Goal: Task Accomplishment & Management: Use online tool/utility

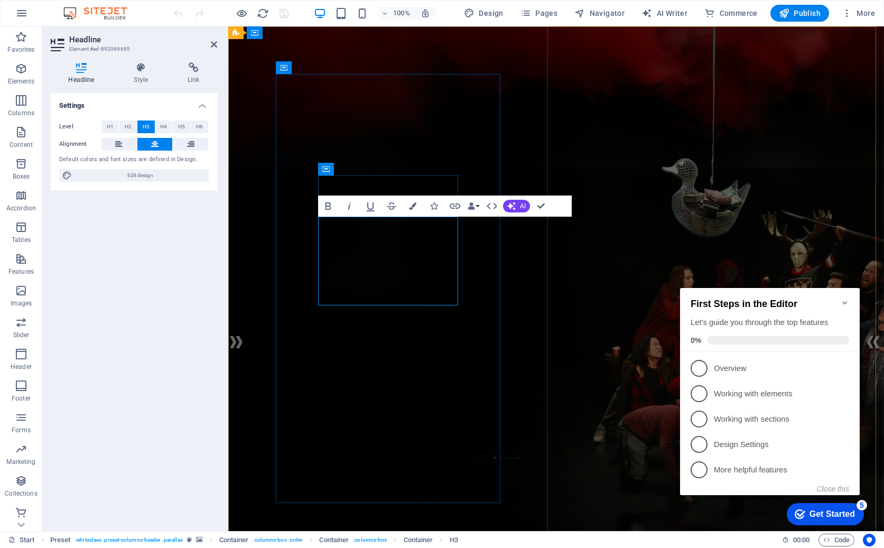
drag, startPoint x: 382, startPoint y: 294, endPoint x: 373, endPoint y: 294, distance: 8.5
drag, startPoint x: 387, startPoint y: 294, endPoint x: 360, endPoint y: 294, distance: 26.9
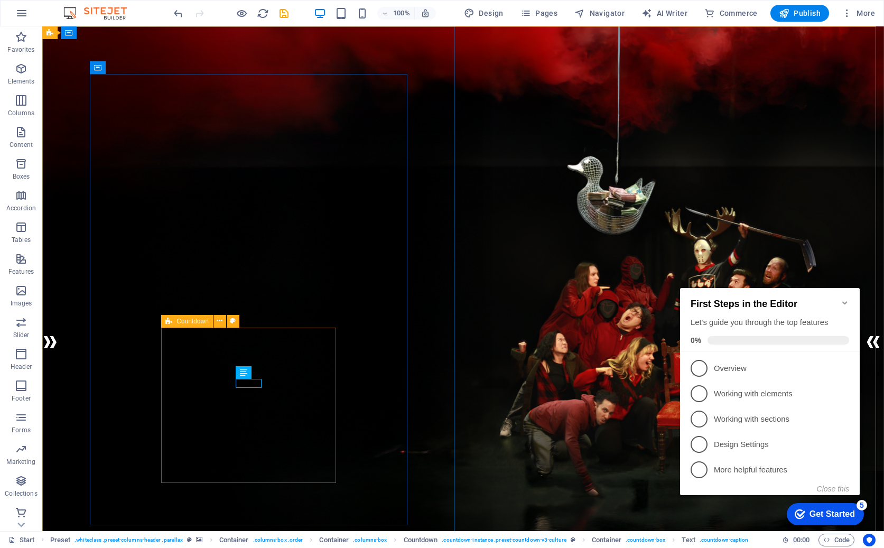
click at [195, 320] on span "Countdown" at bounding box center [192, 321] width 32 height 6
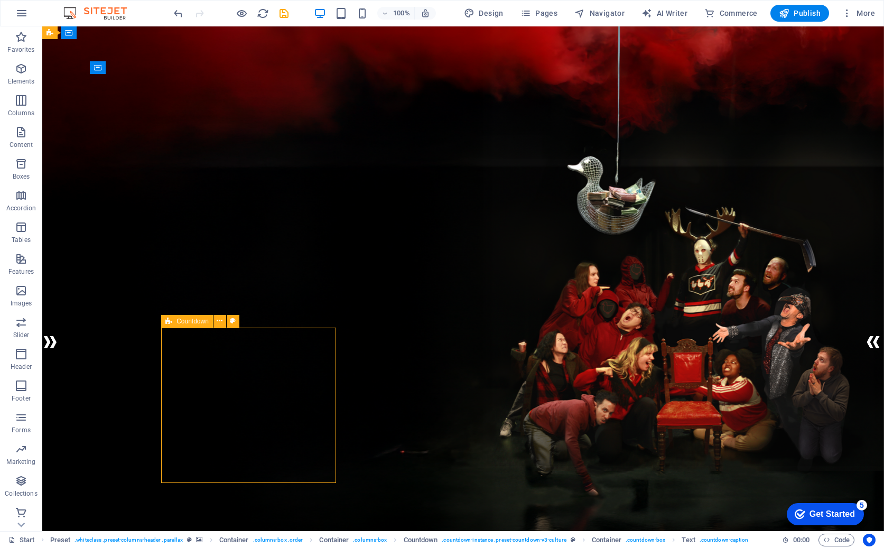
click at [195, 320] on span "Countdown" at bounding box center [192, 321] width 32 height 6
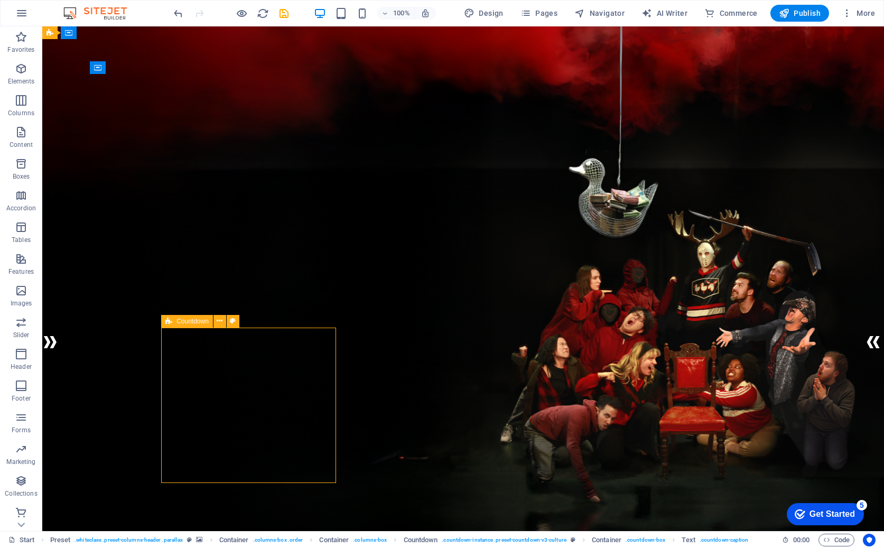
select select "%"
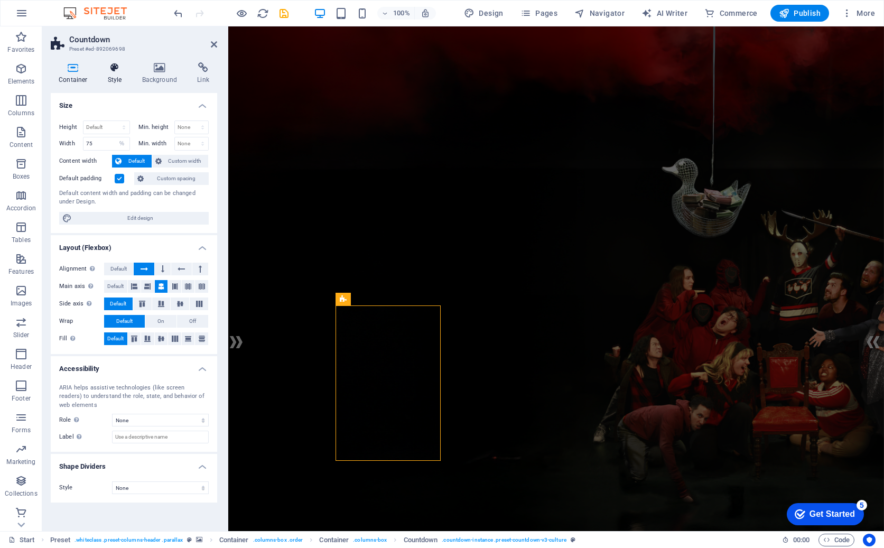
click at [106, 71] on icon at bounding box center [115, 67] width 30 height 11
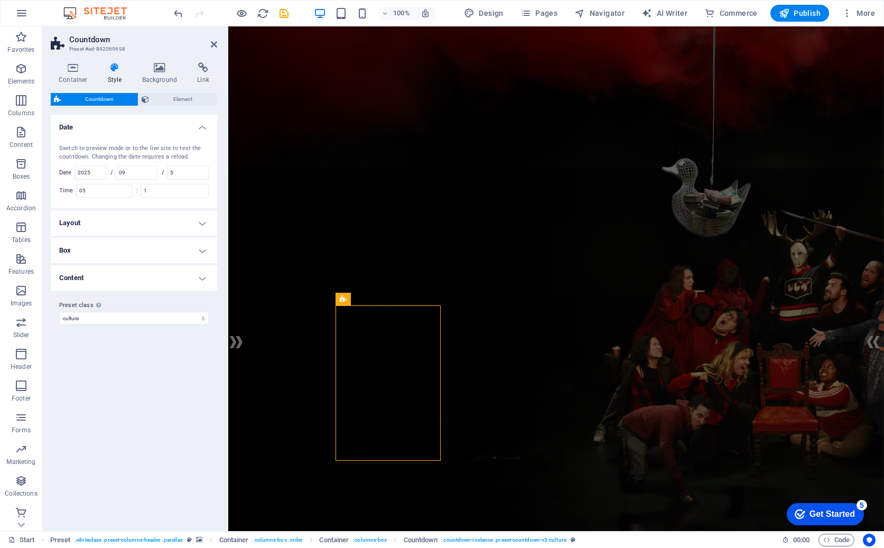
click at [72, 189] on label "Time" at bounding box center [67, 191] width 17 height 6
click at [101, 190] on input "05" at bounding box center [104, 190] width 55 height 13
drag, startPoint x: 161, startPoint y: 191, endPoint x: 143, endPoint y: 190, distance: 18.0
click at [143, 190] on input "1" at bounding box center [174, 190] width 67 height 13
click at [100, 185] on input "05" at bounding box center [104, 190] width 55 height 13
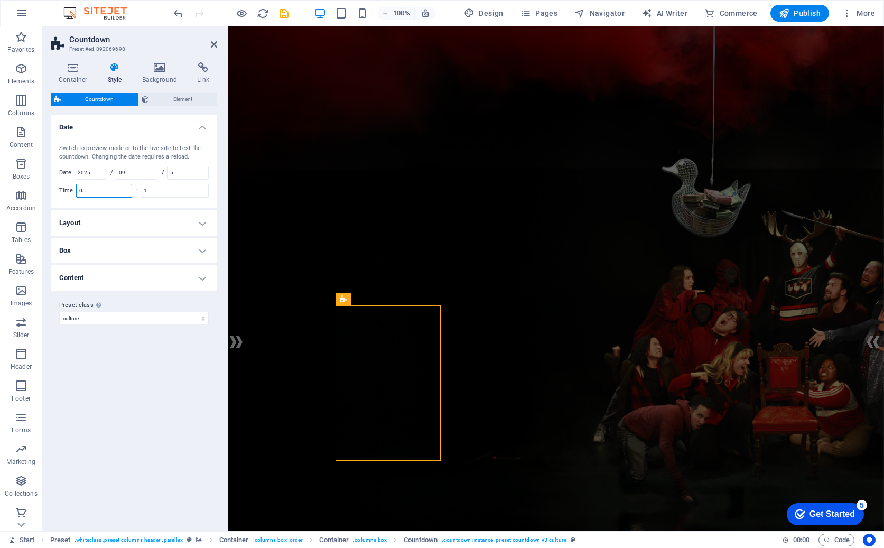
click at [100, 185] on input "05" at bounding box center [104, 190] width 55 height 13
type input "0"
click at [130, 171] on input "09" at bounding box center [136, 172] width 41 height 13
click at [108, 194] on input "number" at bounding box center [104, 190] width 55 height 13
click at [163, 193] on input "1" at bounding box center [174, 190] width 67 height 13
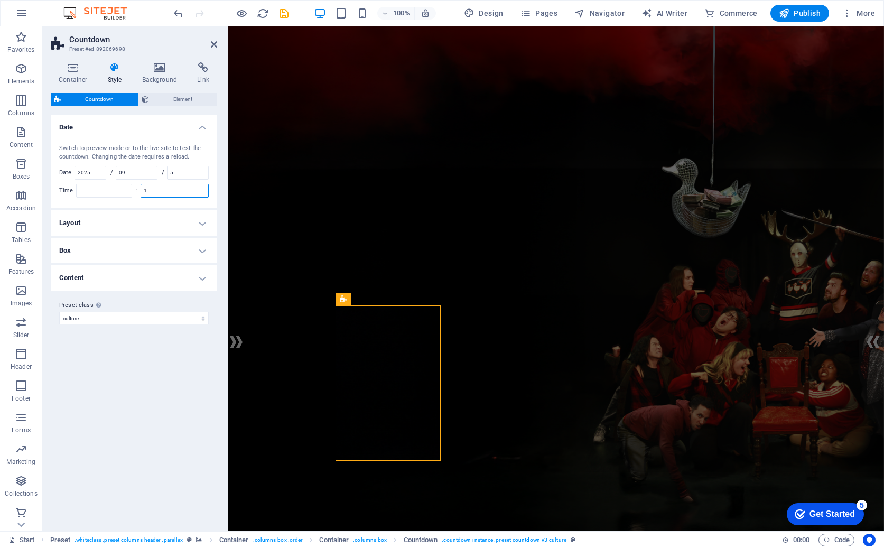
drag, startPoint x: 162, startPoint y: 189, endPoint x: 142, endPoint y: 189, distance: 20.6
click at [142, 189] on div ": 1" at bounding box center [172, 191] width 73 height 14
click at [94, 190] on input "number" at bounding box center [104, 190] width 55 height 13
click at [183, 171] on input "5" at bounding box center [188, 172] width 41 height 13
type input "7"
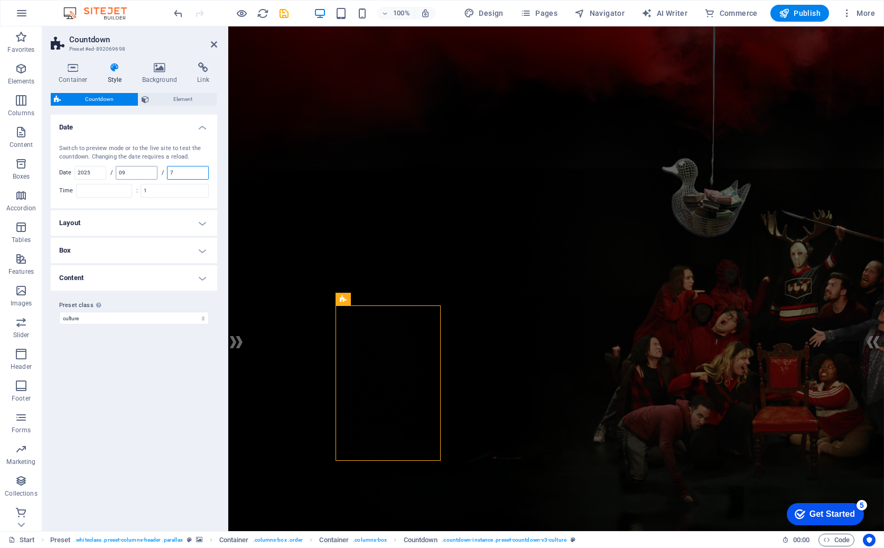
type input "05"
type input "7"
click at [148, 174] on input "09" at bounding box center [136, 172] width 41 height 13
click at [97, 191] on input "05" at bounding box center [104, 190] width 55 height 13
click at [94, 173] on input "2025" at bounding box center [90, 172] width 31 height 13
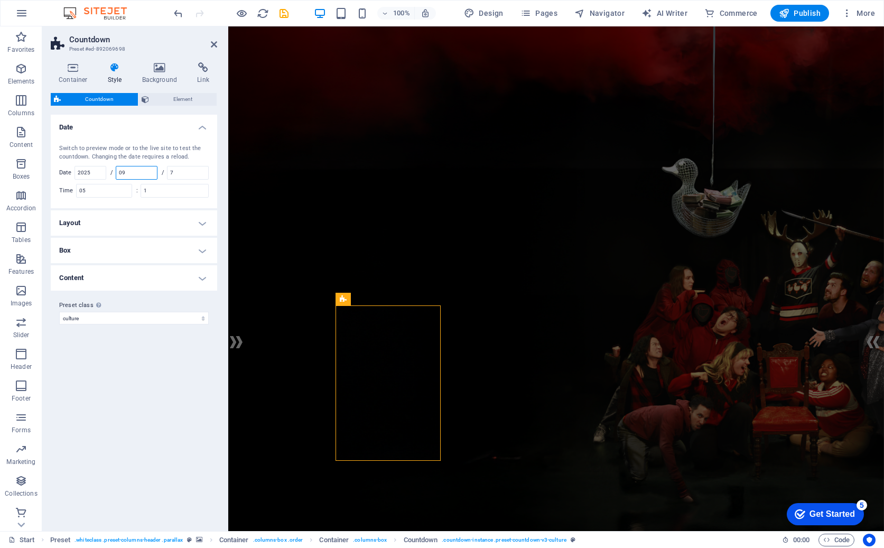
click at [134, 170] on input "09" at bounding box center [136, 172] width 41 height 13
drag, startPoint x: 107, startPoint y: 195, endPoint x: 89, endPoint y: 192, distance: 18.7
click at [89, 192] on input "05" at bounding box center [104, 190] width 55 height 13
drag, startPoint x: 89, startPoint y: 192, endPoint x: 80, endPoint y: 192, distance: 9.0
click at [80, 192] on input "05" at bounding box center [104, 190] width 55 height 13
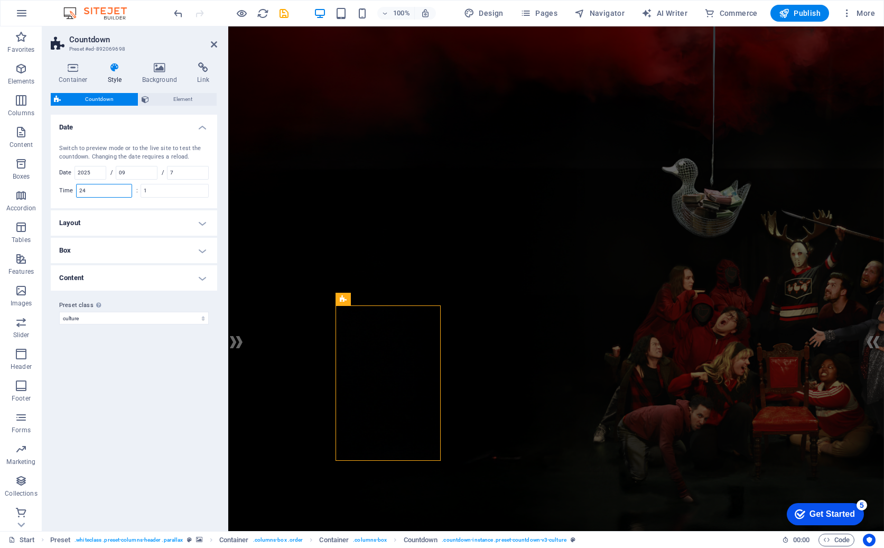
type input "2"
type input "3"
type input "03"
drag, startPoint x: 155, startPoint y: 192, endPoint x: 145, endPoint y: 191, distance: 10.6
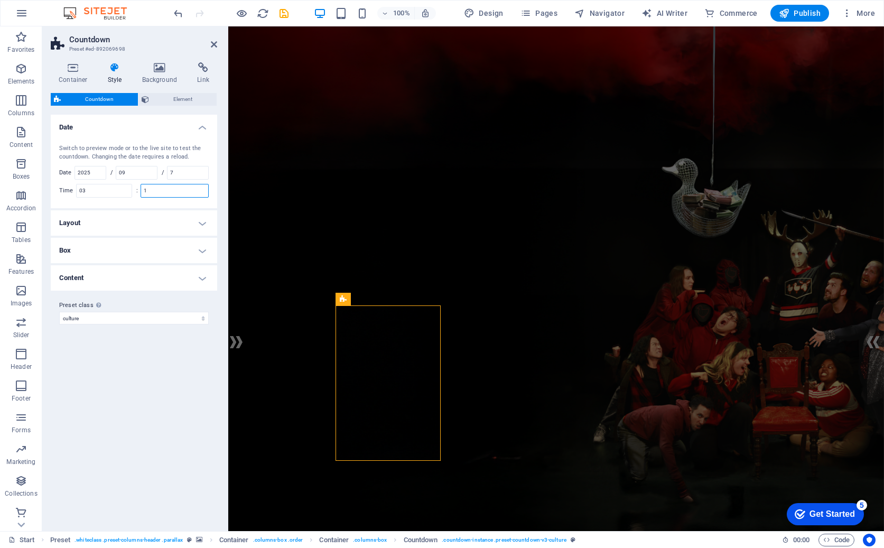
click at [145, 191] on input "1" at bounding box center [174, 190] width 67 height 13
type input "1"
click at [176, 220] on h4 "Layout" at bounding box center [134, 222] width 166 height 25
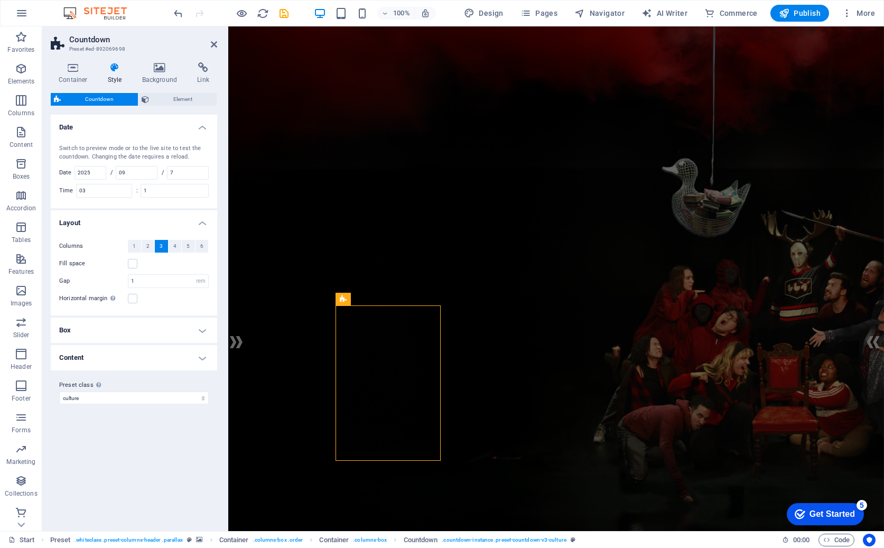
click at [184, 332] on h4 "Box" at bounding box center [134, 330] width 166 height 25
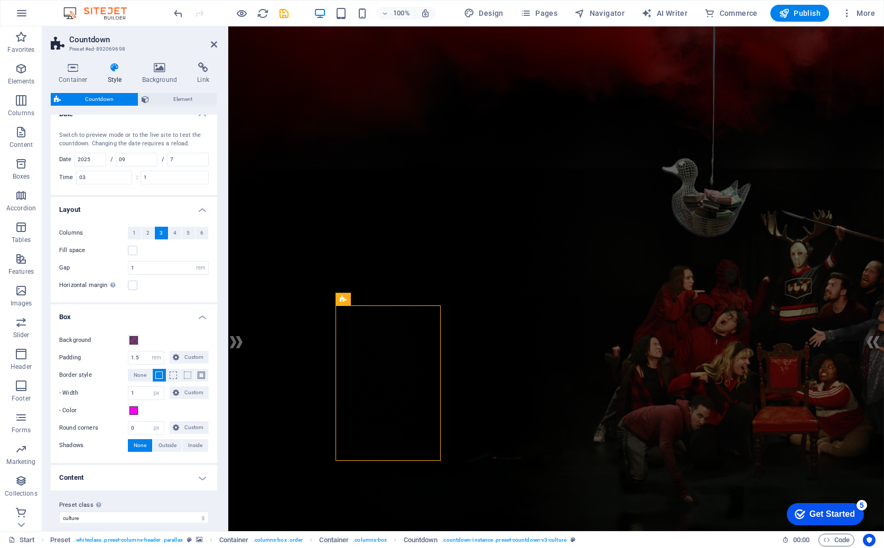
scroll to position [23, 0]
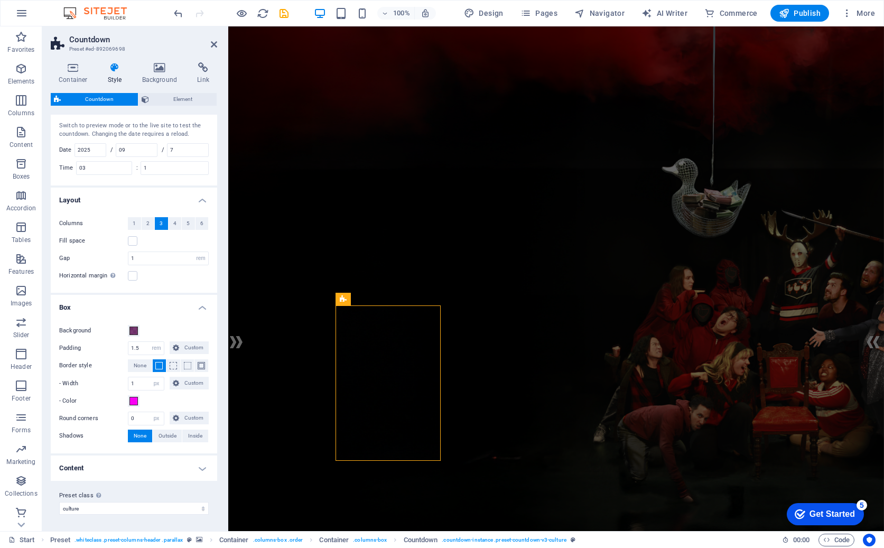
click at [182, 467] on h4 "Content" at bounding box center [134, 467] width 166 height 25
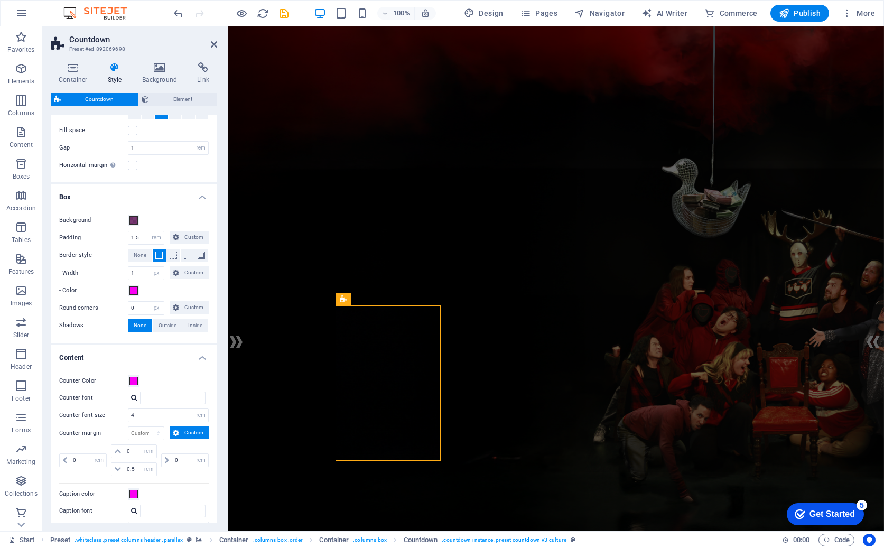
scroll to position [198, 0]
